Goal: Information Seeking & Learning: Learn about a topic

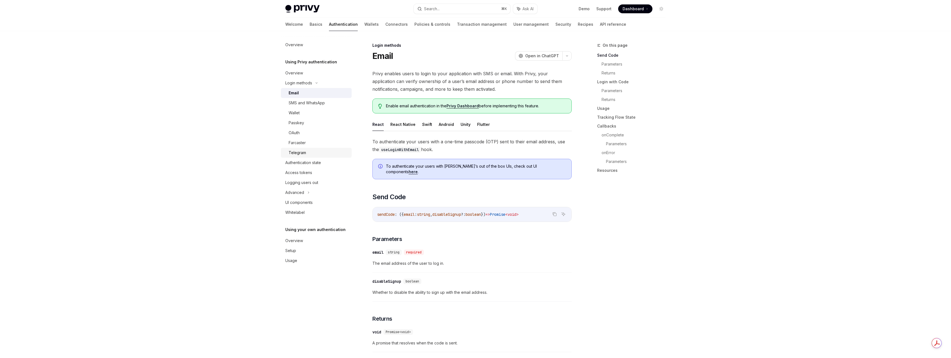
click at [307, 152] on div "Telegram" at bounding box center [319, 152] width 60 height 7
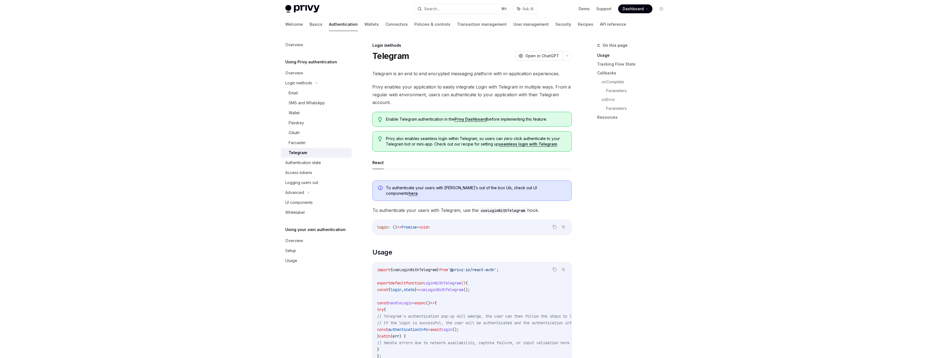
scroll to position [1, 0]
click at [364, 25] on link "Wallets" at bounding box center [371, 24] width 14 height 13
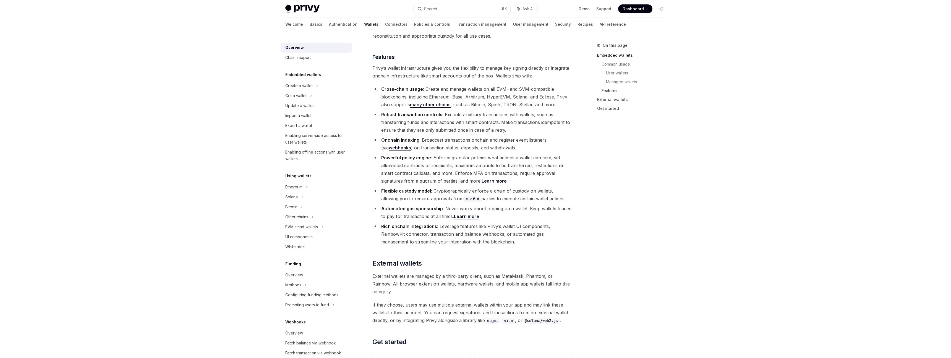
scroll to position [607, 0]
click at [314, 246] on div "Whitelabel" at bounding box center [316, 246] width 63 height 7
type textarea "*"
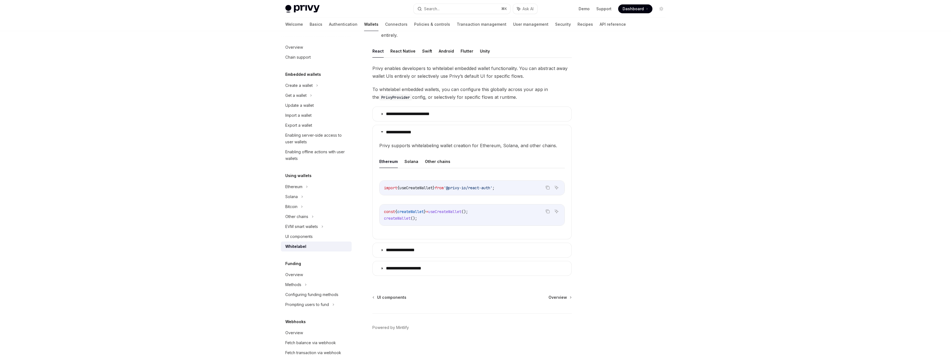
scroll to position [85, 0]
